Goal: Transaction & Acquisition: Subscribe to service/newsletter

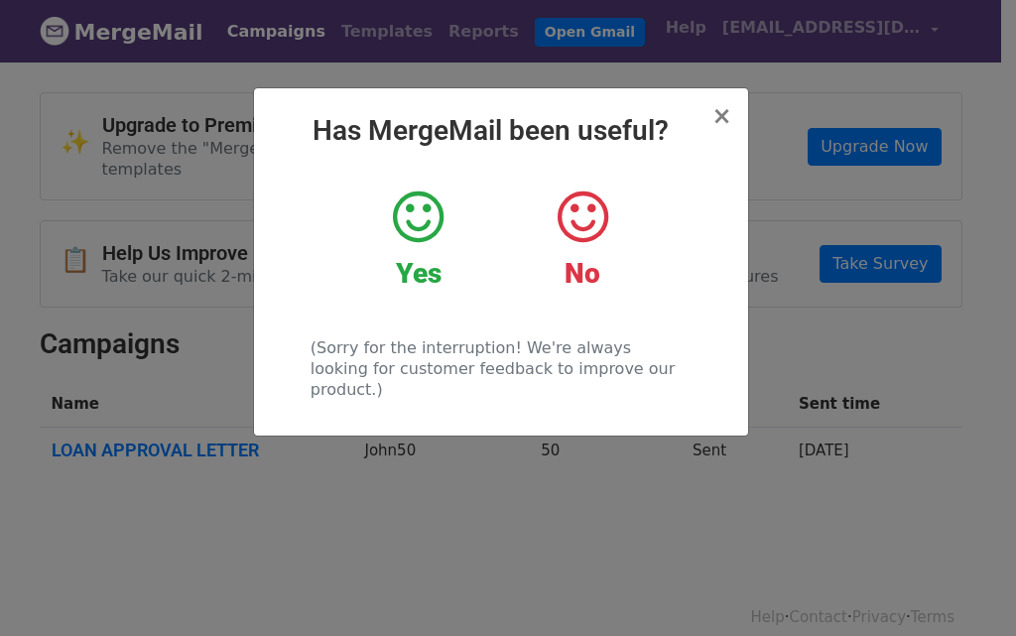
click at [417, 254] on div "Yes" at bounding box center [418, 239] width 134 height 103
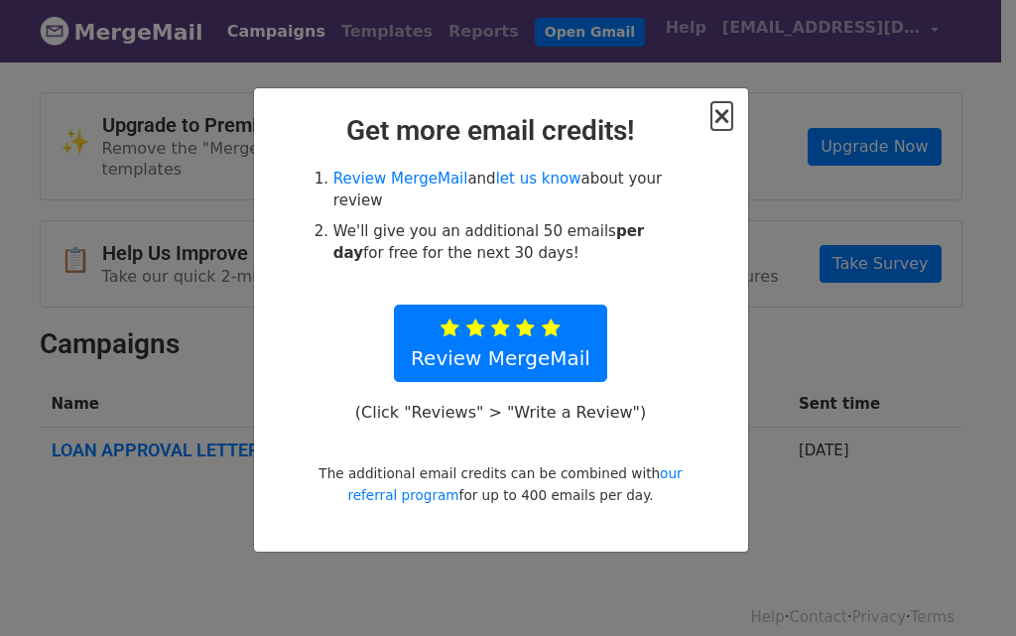
drag, startPoint x: 729, startPoint y: 101, endPoint x: 716, endPoint y: 120, distance: 22.8
click at [727, 104] on span "×" at bounding box center [721, 116] width 20 height 28
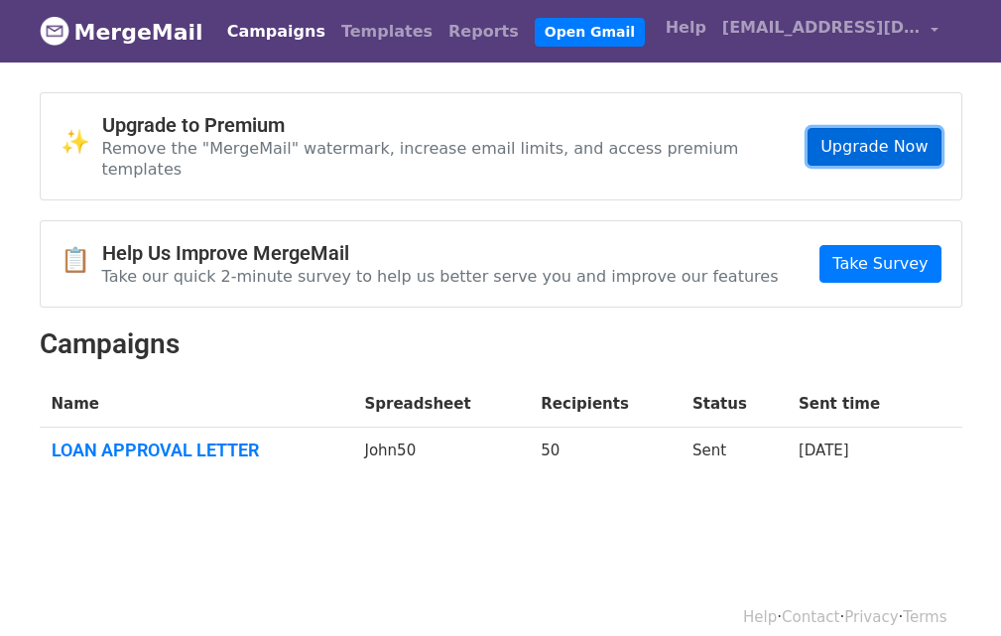
click at [863, 129] on link "Upgrade Now" at bounding box center [874, 147] width 133 height 38
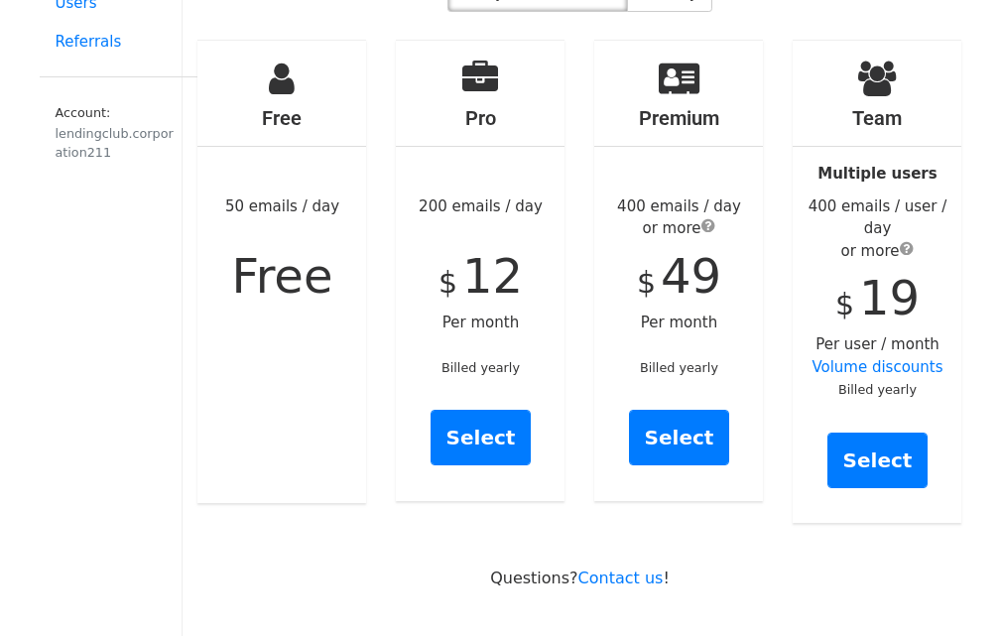
scroll to position [298, 0]
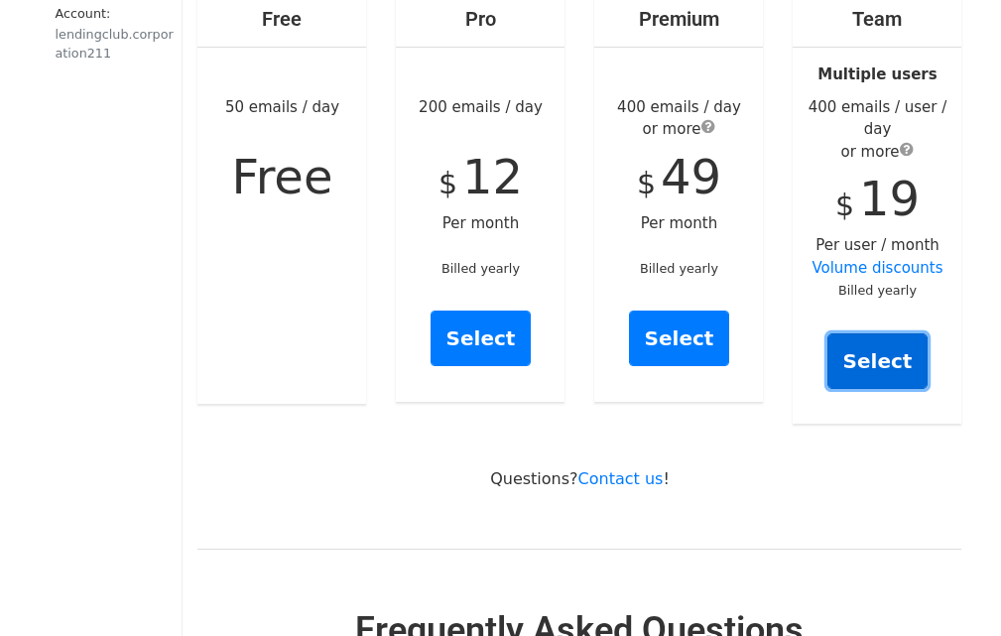
click at [847, 333] on link "Select" at bounding box center [878, 361] width 101 height 56
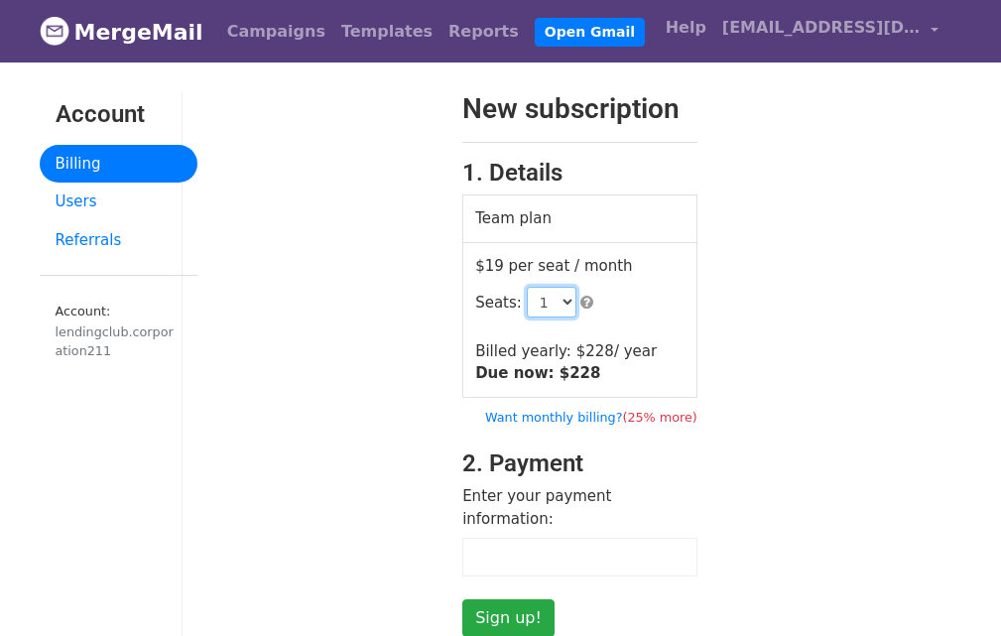
click at [551, 297] on select "1 2 3 4 5 6 7 8 9 10 11 12 13 14 15 16 17 18 19 20 21 22 23 24 25 26 27 28 29 3…" at bounding box center [552, 302] width 50 height 31
click at [678, 318] on td "$19 per seat / month Seats: 1 2 3 4 5 6 7 8 9 10 11 12 13 14 15 16 17 18 19 20 …" at bounding box center [580, 319] width 234 height 155
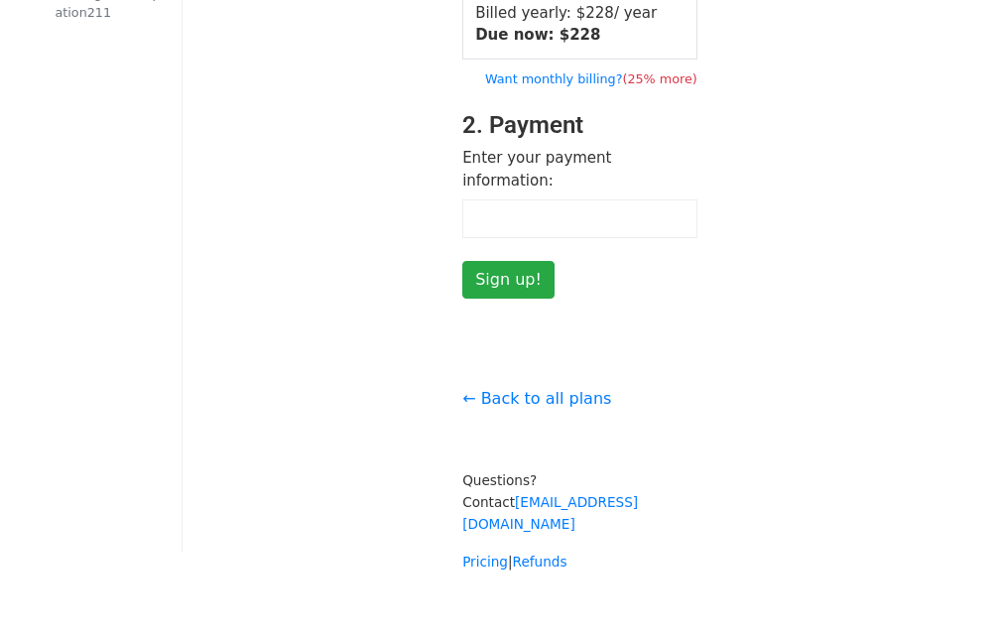
scroll to position [391, 0]
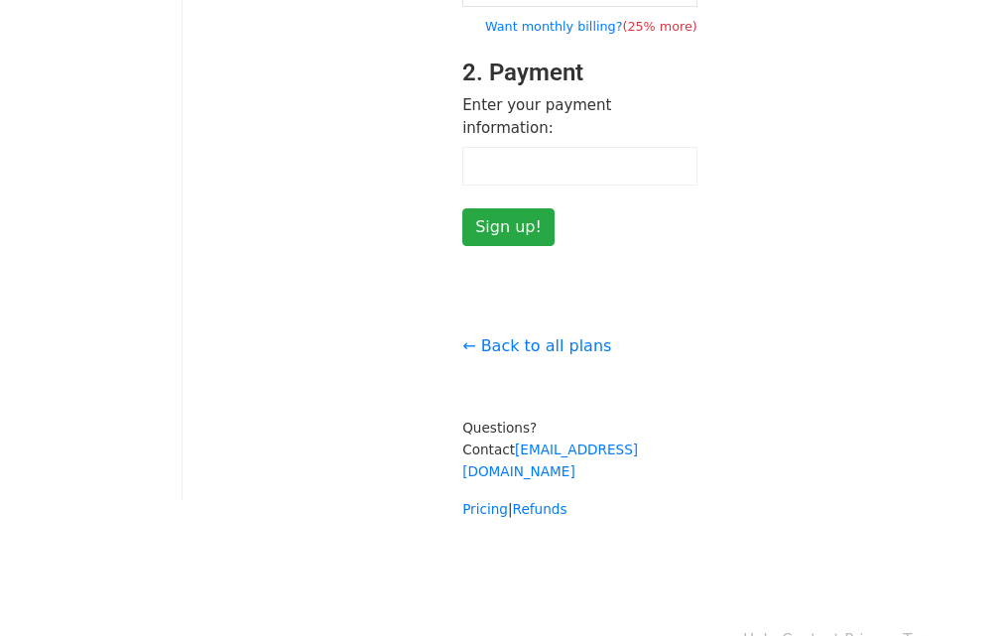
click at [506, 208] on input "Sign up!" at bounding box center [508, 227] width 92 height 38
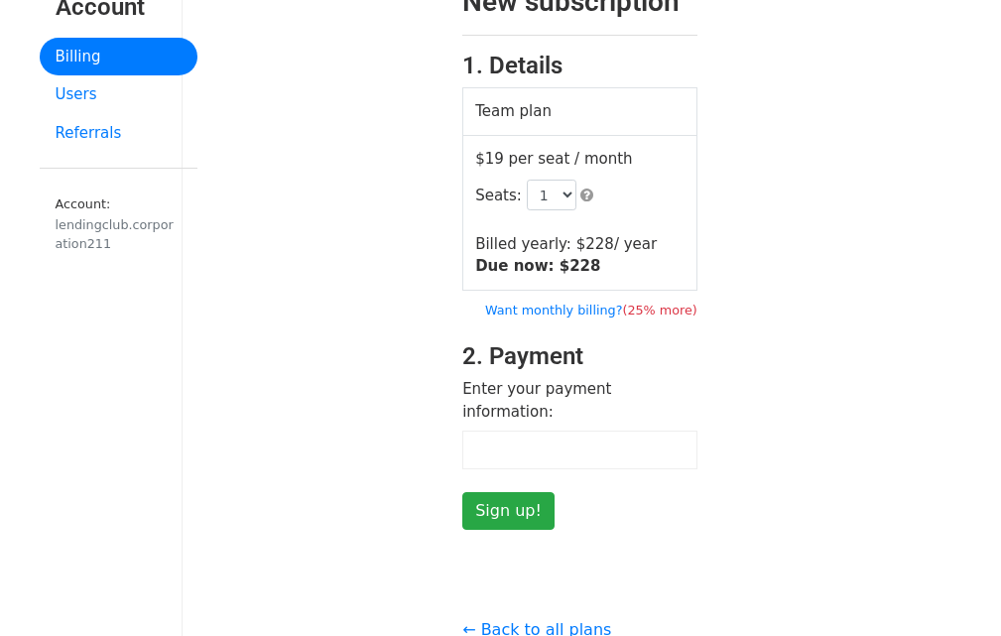
scroll to position [198, 0]
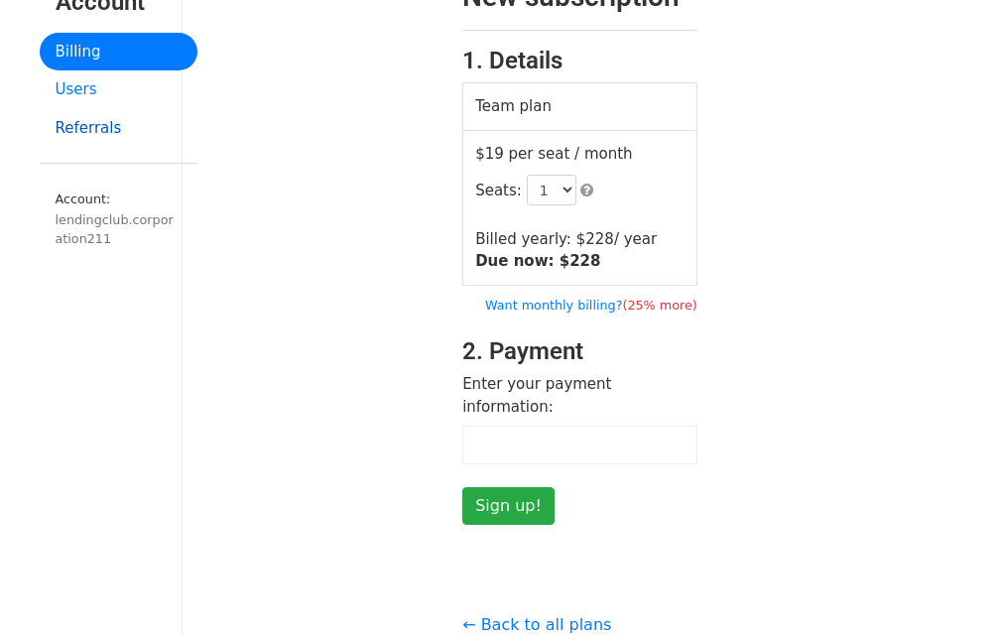
click at [77, 109] on link "Referrals" at bounding box center [119, 128] width 158 height 39
click at [518, 487] on input "Sign up!" at bounding box center [508, 506] width 92 height 38
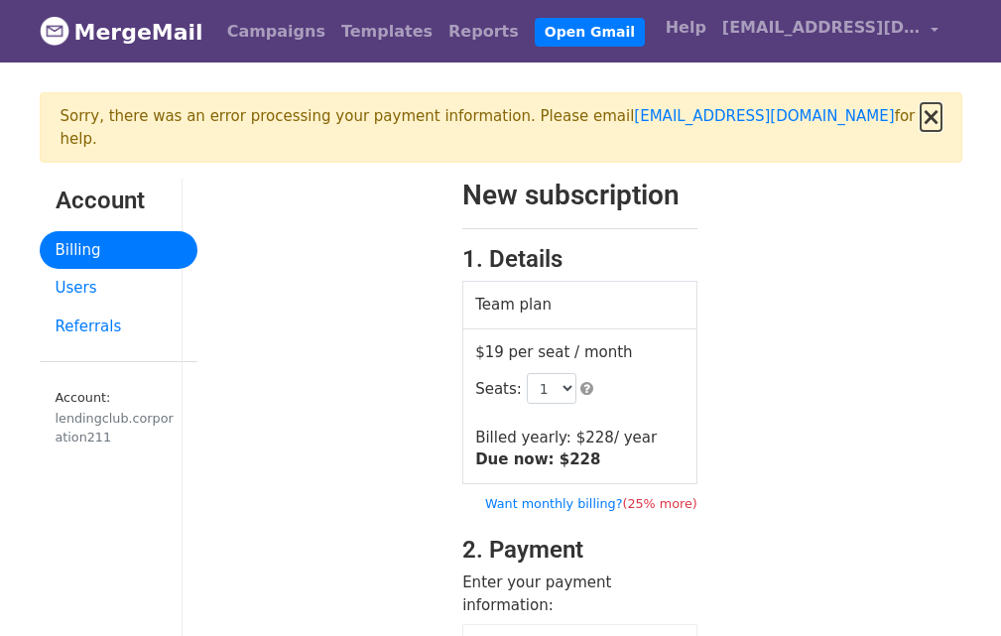
click at [936, 126] on button "×" at bounding box center [931, 117] width 20 height 24
